Goal: Task Accomplishment & Management: Use online tool/utility

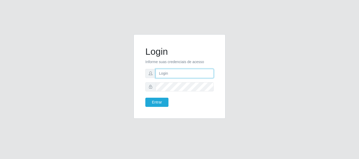
click at [159, 73] on input "text" at bounding box center [184, 73] width 58 height 9
type input "[EMAIL_ADDRESS][DOMAIN_NAME]"
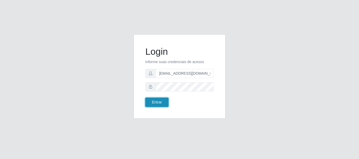
click at [155, 102] on button "Entrar" at bounding box center [156, 102] width 23 height 9
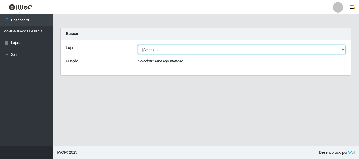
click at [345, 50] on select "[Selecione...] SuperFácil Atacado - Rodoviária" at bounding box center [242, 49] width 208 height 9
select select "400"
click at [138, 45] on select "[Selecione...] SuperFácil Atacado - Rodoviária" at bounding box center [242, 49] width 208 height 9
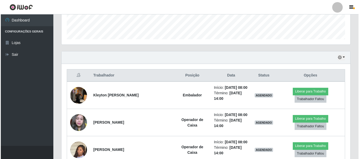
scroll to position [158, 0]
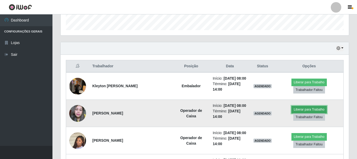
click at [303, 111] on button "Liberar para Trabalho" at bounding box center [309, 109] width 35 height 7
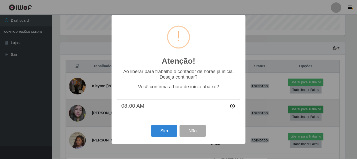
scroll to position [109, 286]
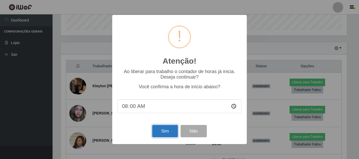
click at [158, 134] on button "Sim" at bounding box center [164, 131] width 25 height 12
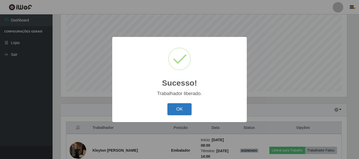
click at [174, 112] on button "OK" at bounding box center [179, 109] width 24 height 12
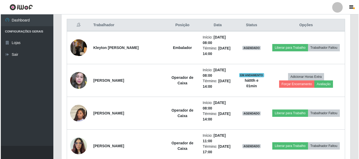
scroll to position [201, 0]
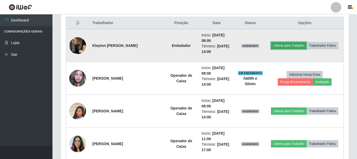
click at [278, 45] on button "Liberar para Trabalho" at bounding box center [288, 45] width 35 height 7
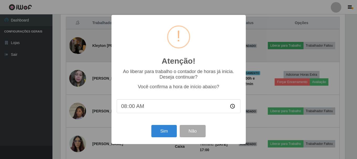
scroll to position [109, 286]
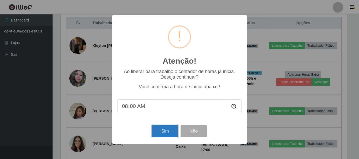
click at [161, 133] on button "Sim" at bounding box center [164, 131] width 25 height 12
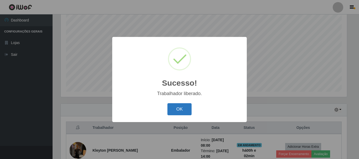
click at [181, 110] on button "OK" at bounding box center [179, 109] width 24 height 12
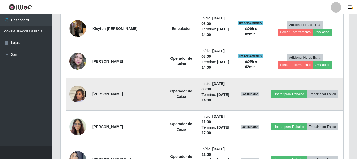
scroll to position [227, 0]
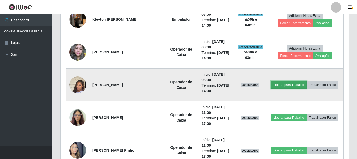
click at [275, 85] on button "Liberar para Trabalho" at bounding box center [288, 84] width 35 height 7
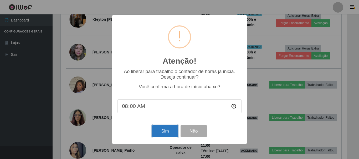
click at [164, 132] on button "Sim" at bounding box center [164, 131] width 25 height 12
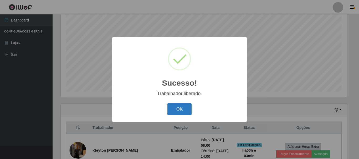
click at [168, 113] on button "OK" at bounding box center [179, 109] width 24 height 12
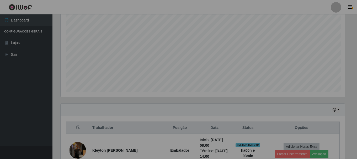
scroll to position [109, 289]
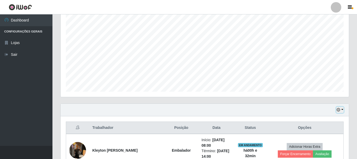
click at [340, 110] on icon "button" at bounding box center [339, 110] width 4 height 4
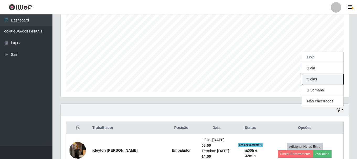
click at [309, 80] on button "3 dias" at bounding box center [322, 79] width 41 height 11
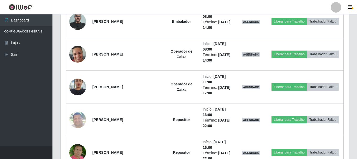
scroll to position [621, 0]
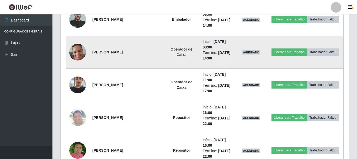
click at [71, 53] on img at bounding box center [77, 52] width 17 height 22
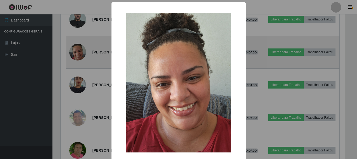
scroll to position [109, 286]
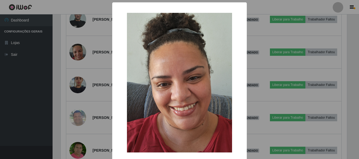
click at [0, 102] on div "× OK Cancel" at bounding box center [179, 79] width 359 height 159
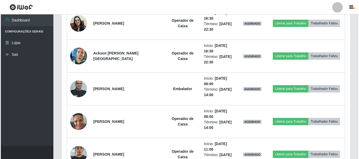
scroll to position [542, 0]
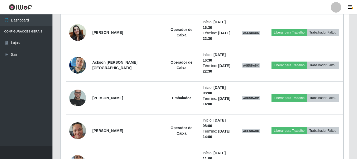
click at [32, 137] on ul "Dashboard Configurações Gerais Lojas Sair" at bounding box center [26, 80] width 53 height 132
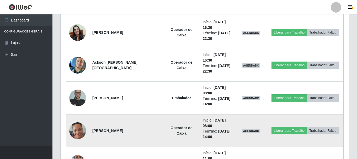
click at [75, 128] on img at bounding box center [77, 131] width 17 height 22
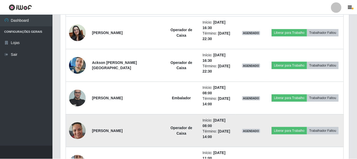
scroll to position [109, 286]
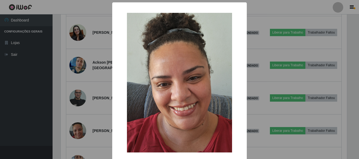
click at [18, 123] on div "× OK Cancel" at bounding box center [179, 79] width 359 height 159
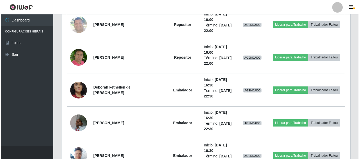
scroll to position [726, 0]
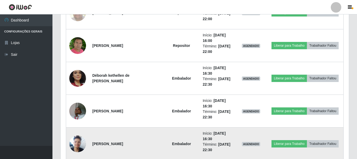
click at [79, 139] on img at bounding box center [77, 144] width 17 height 22
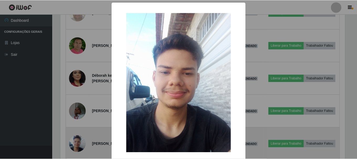
scroll to position [109, 286]
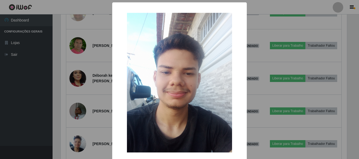
click at [22, 120] on div "× OK Cancel" at bounding box center [179, 79] width 359 height 159
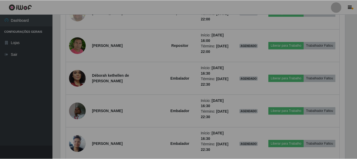
scroll to position [109, 289]
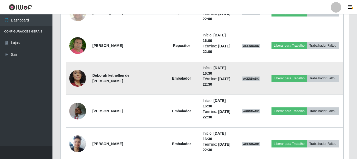
click at [72, 76] on img at bounding box center [77, 78] width 17 height 35
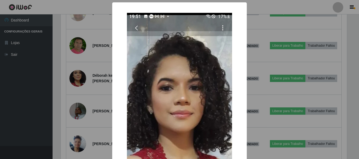
click at [12, 91] on div "× OK Cancel" at bounding box center [179, 79] width 359 height 159
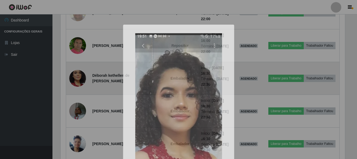
scroll to position [109, 289]
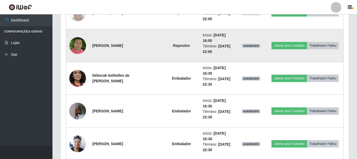
click at [74, 45] on img at bounding box center [77, 45] width 17 height 19
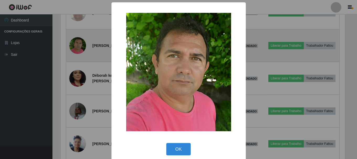
scroll to position [109, 286]
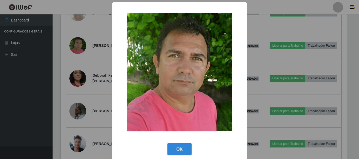
click at [30, 97] on div "× OK Cancel" at bounding box center [179, 79] width 359 height 159
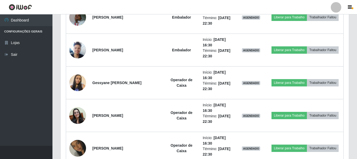
scroll to position [831, 0]
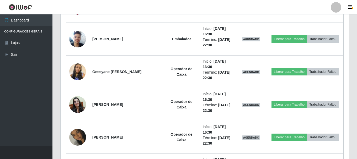
click at [30, 88] on ul "Dashboard Configurações Gerais Lojas Sair" at bounding box center [26, 80] width 53 height 132
